Goal: Information Seeking & Learning: Check status

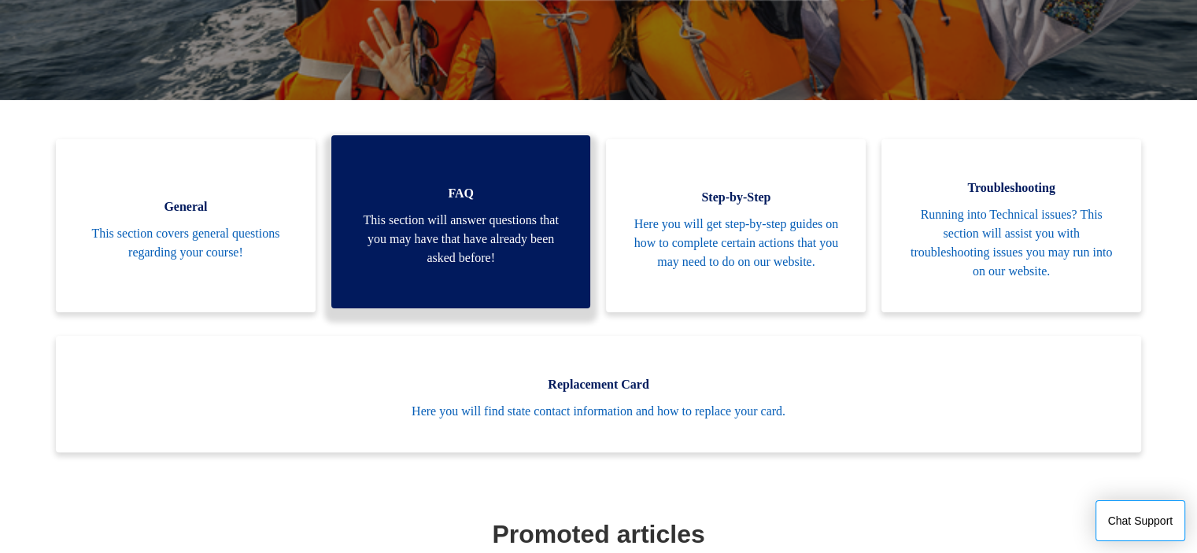
click at [474, 244] on span "This section will answer questions that you may have that have already been ask…" at bounding box center [461, 239] width 212 height 57
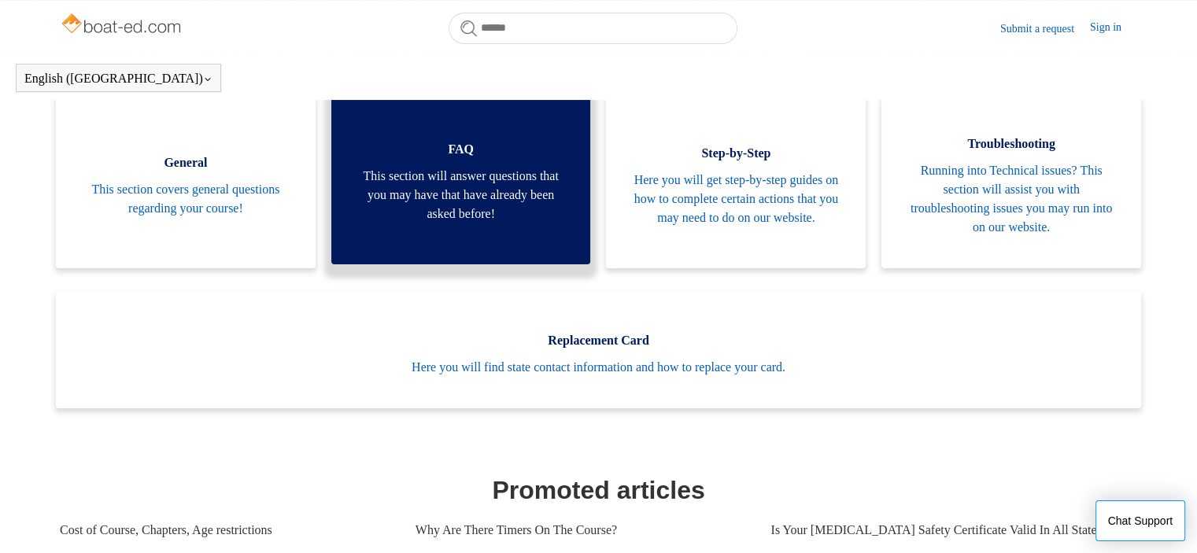
scroll to position [315, 0]
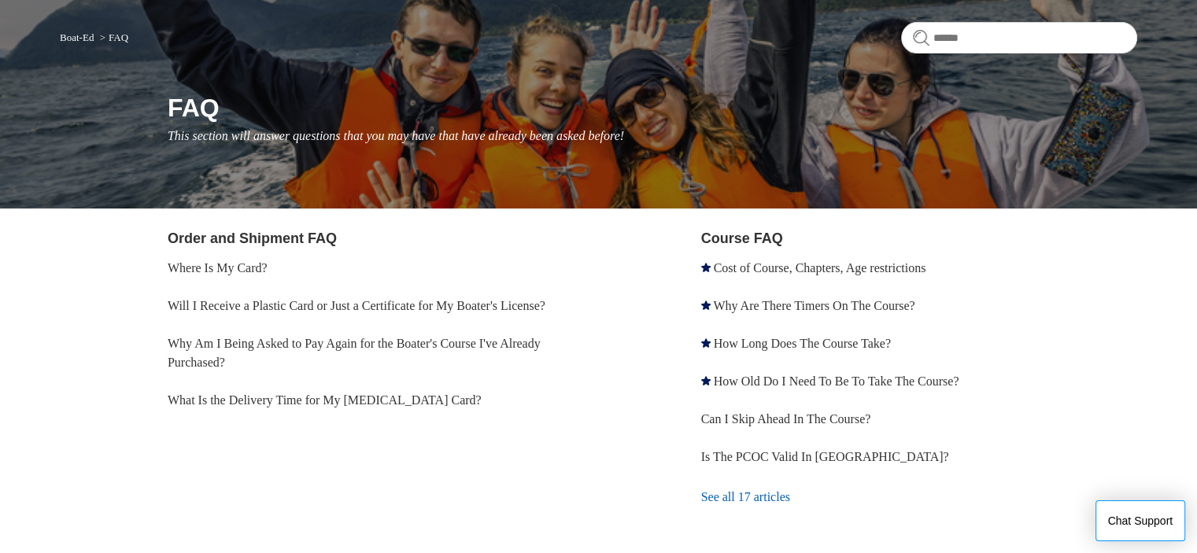
scroll to position [157, 0]
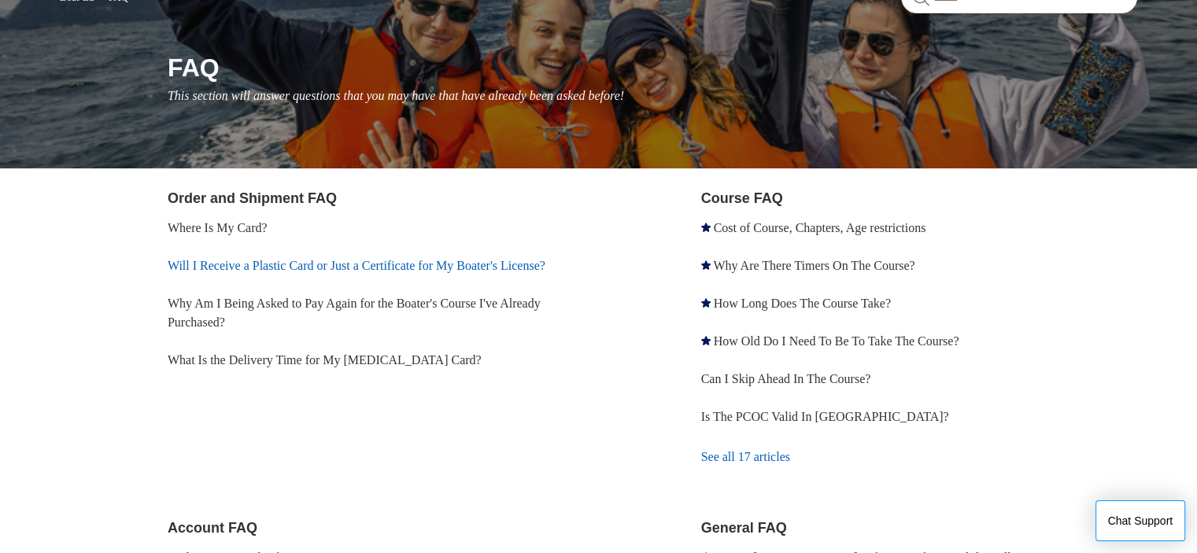
click at [290, 266] on link "Will I Receive a Plastic Card or Just a Certificate for My Boater's License?" at bounding box center [357, 265] width 378 height 13
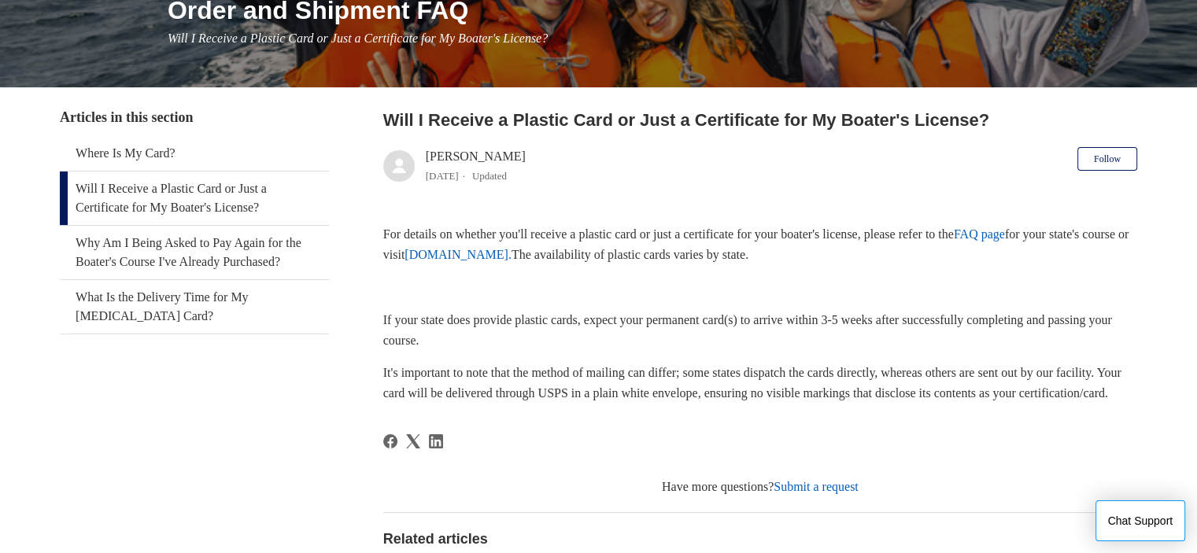
scroll to position [236, 0]
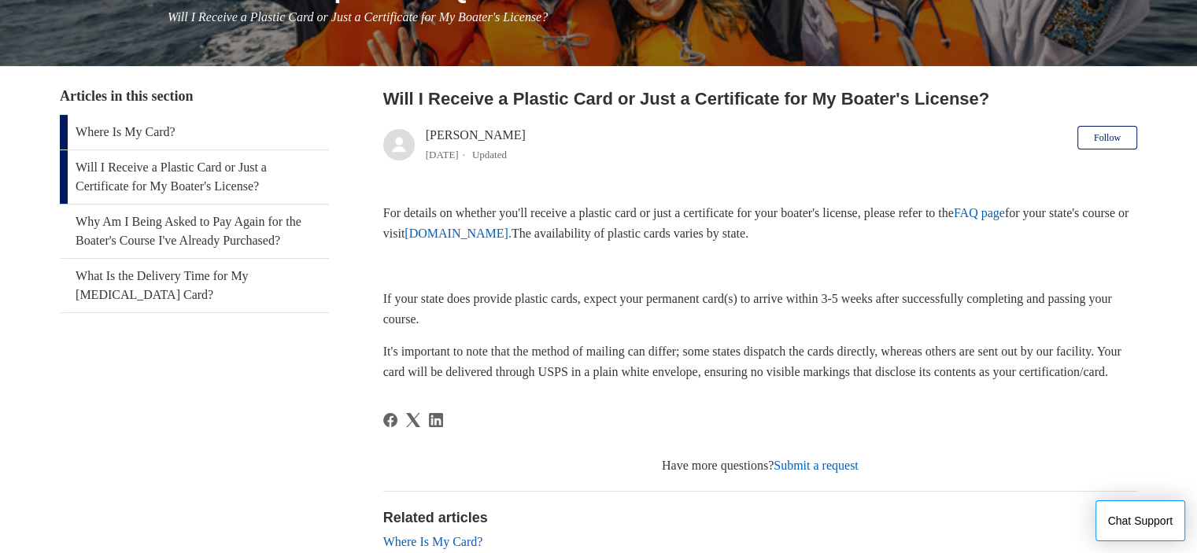
click at [161, 135] on link "Where Is My Card?" at bounding box center [194, 132] width 269 height 35
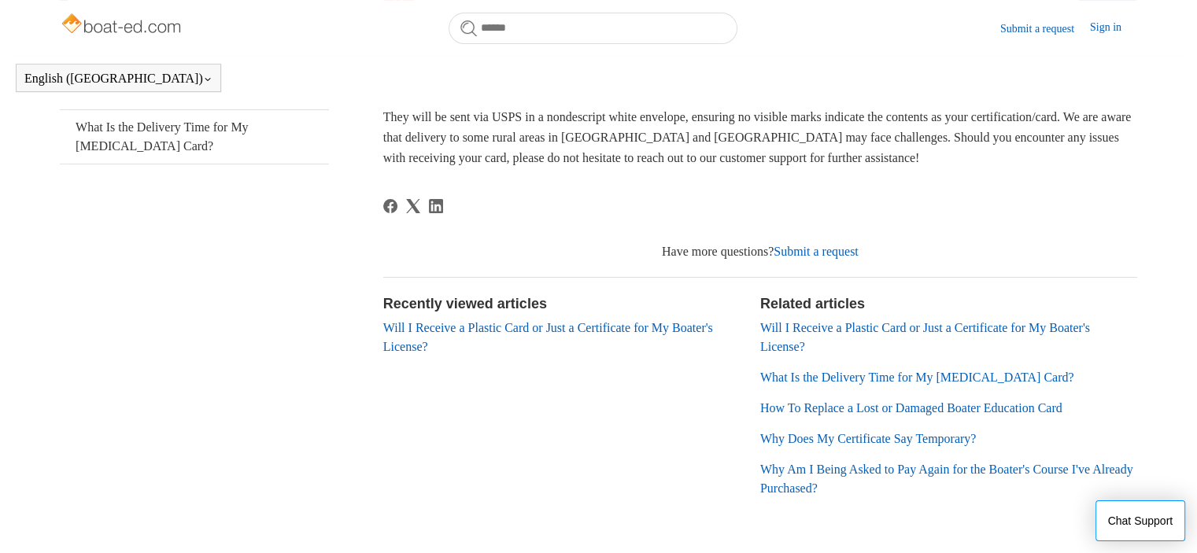
scroll to position [349, 0]
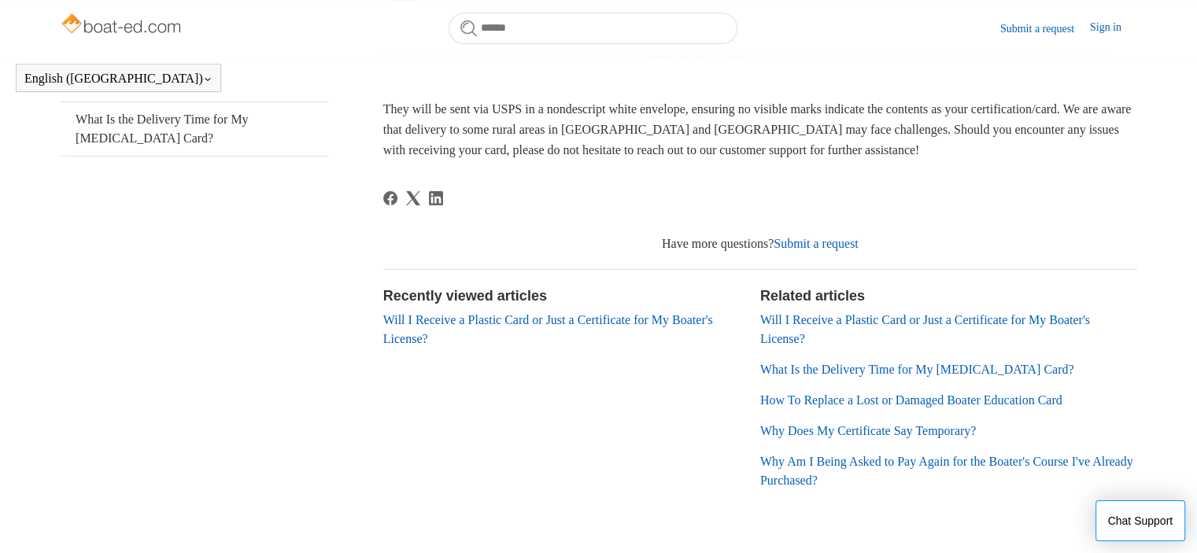
click at [992, 327] on link "Will I Receive a Plastic Card or Just a Certificate for My Boater's License?" at bounding box center [925, 329] width 330 height 32
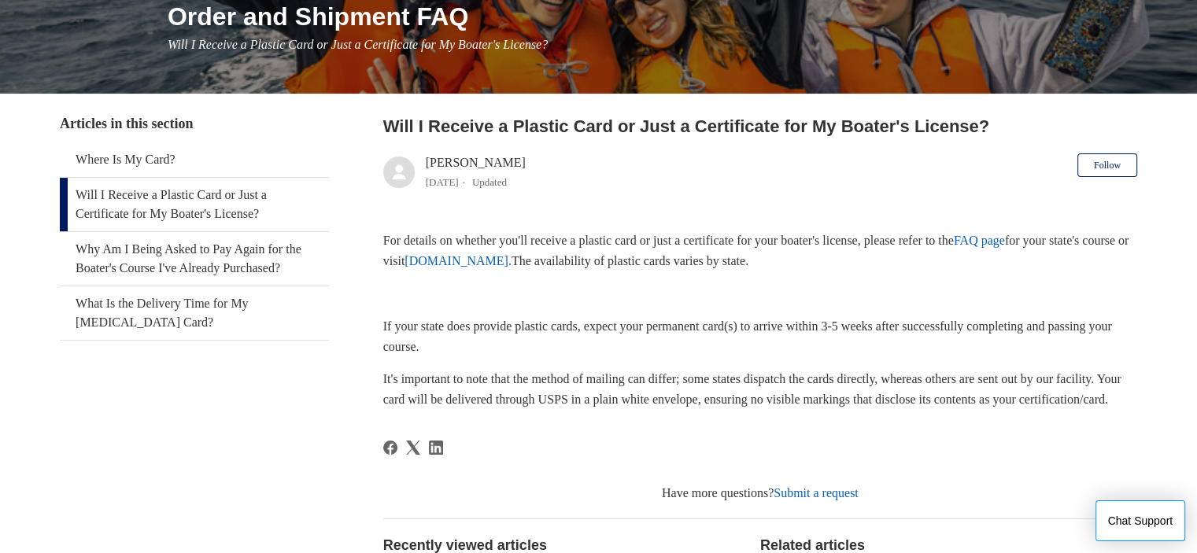
scroll to position [236, 0]
